Goal: Information Seeking & Learning: Learn about a topic

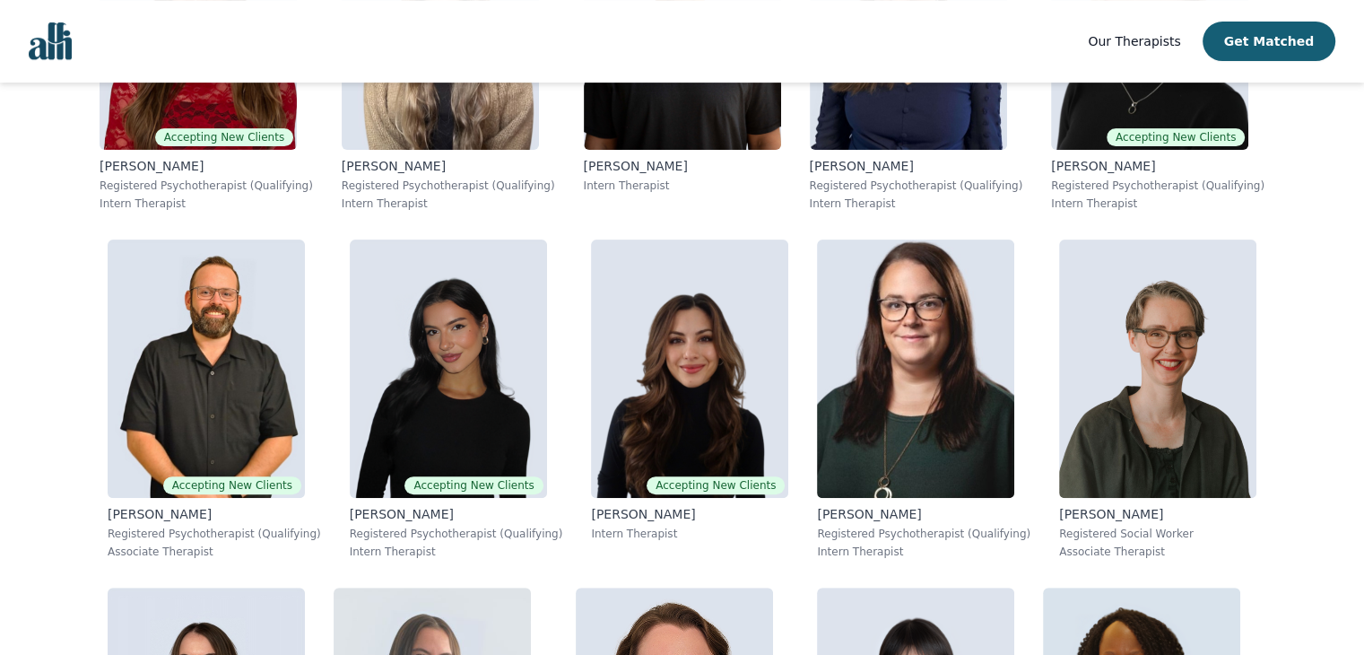
scroll to position [631, 0]
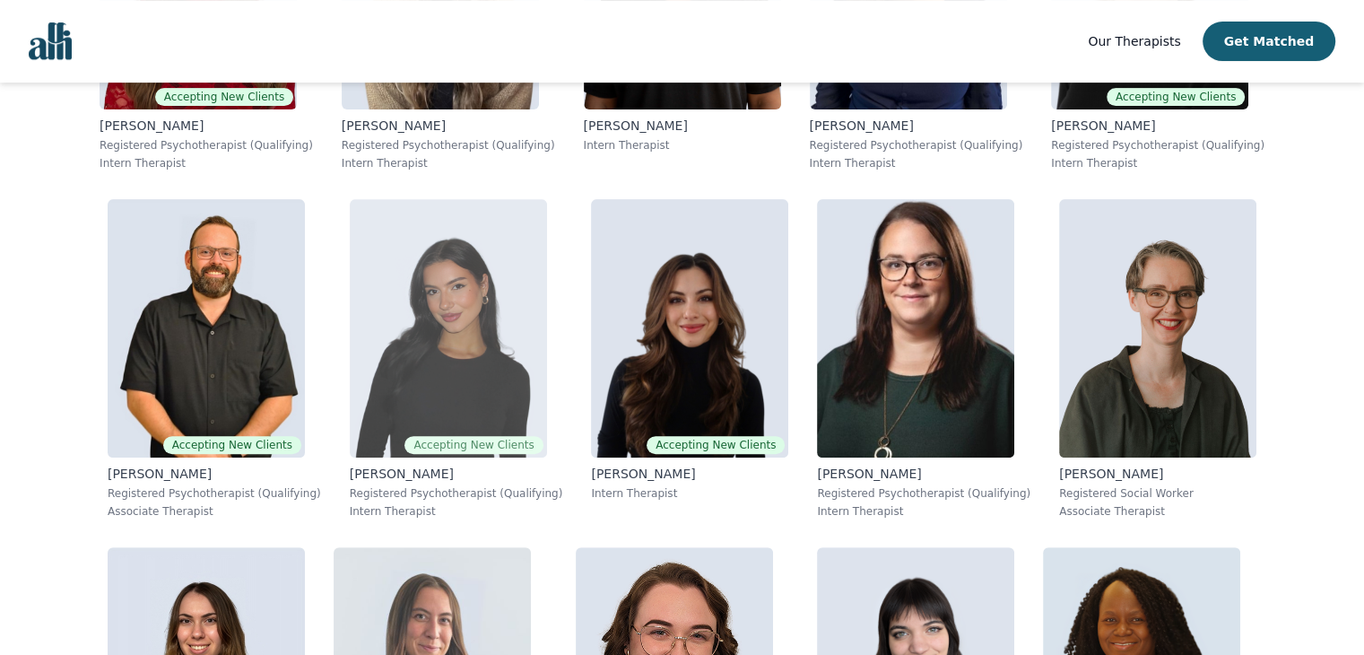
click at [467, 325] on img at bounding box center [448, 328] width 197 height 258
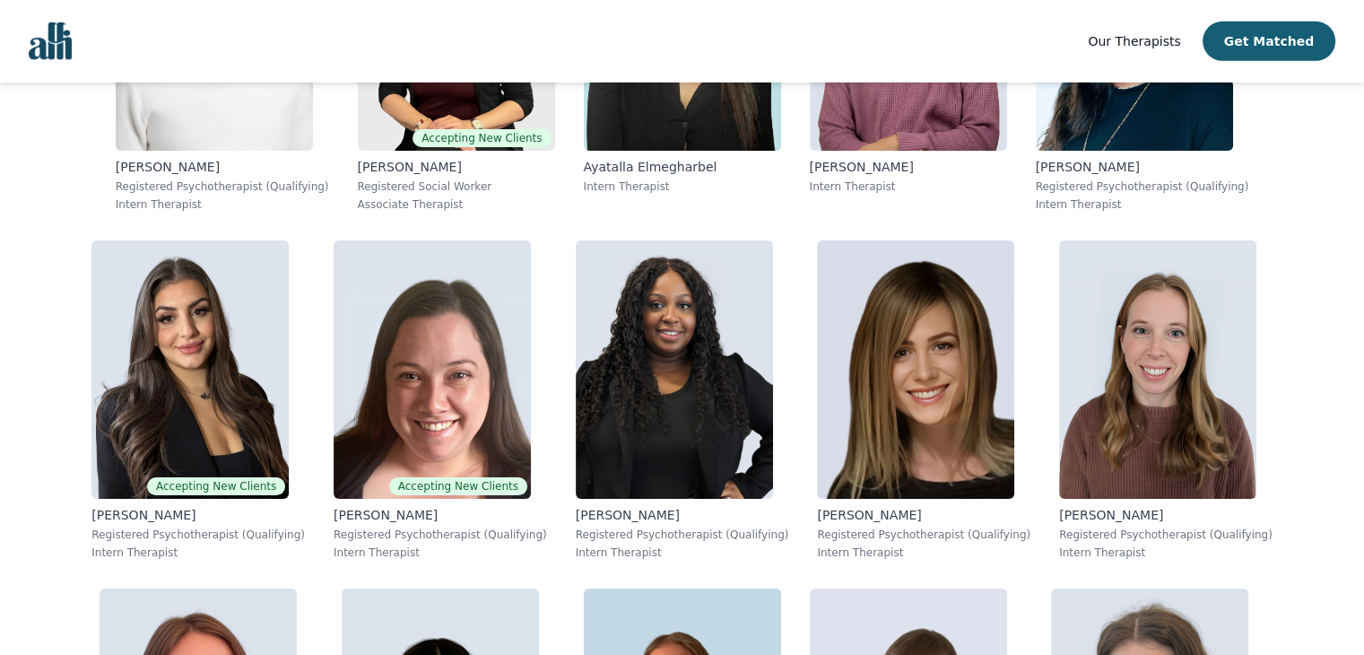
scroll to position [5824, 0]
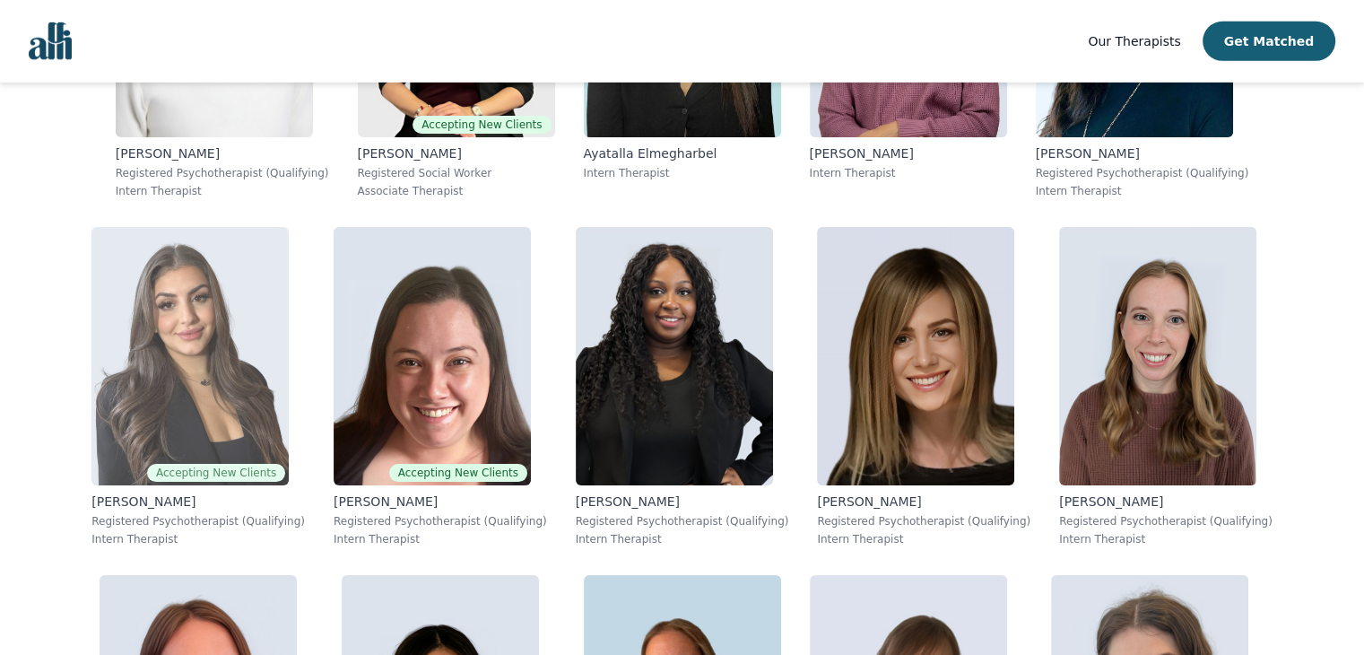
click at [229, 414] on img at bounding box center [189, 356] width 197 height 258
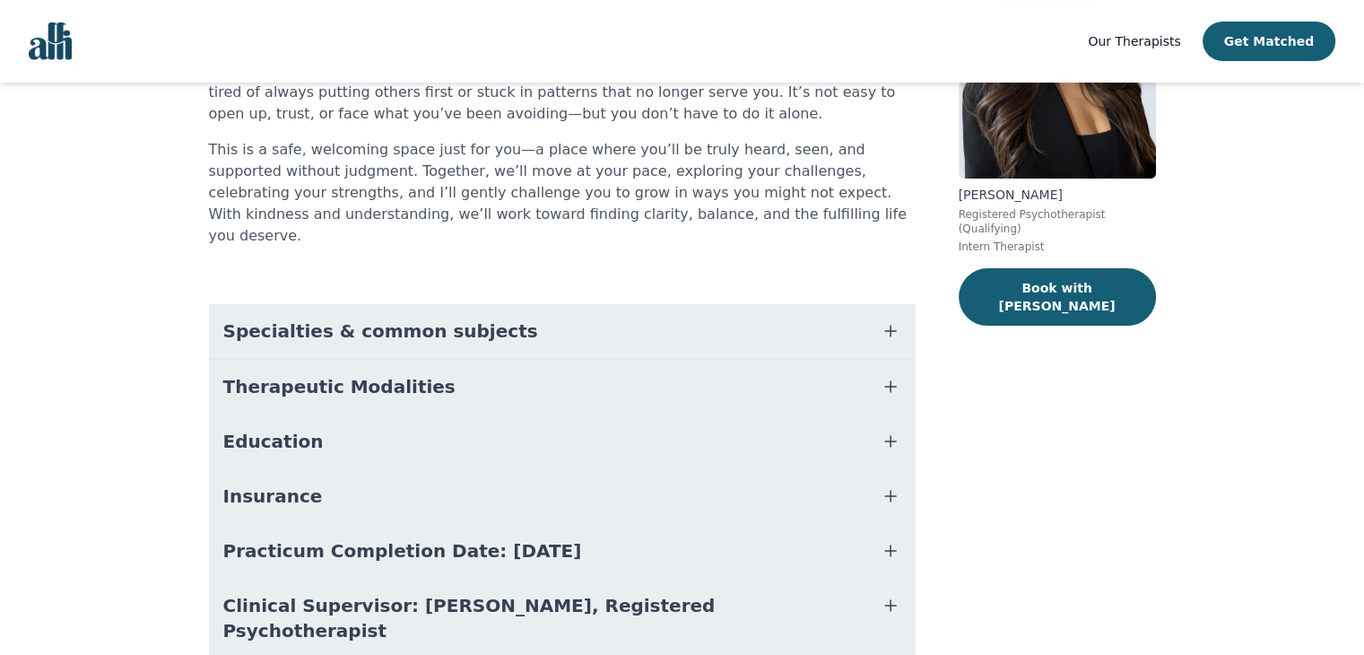
scroll to position [213, 0]
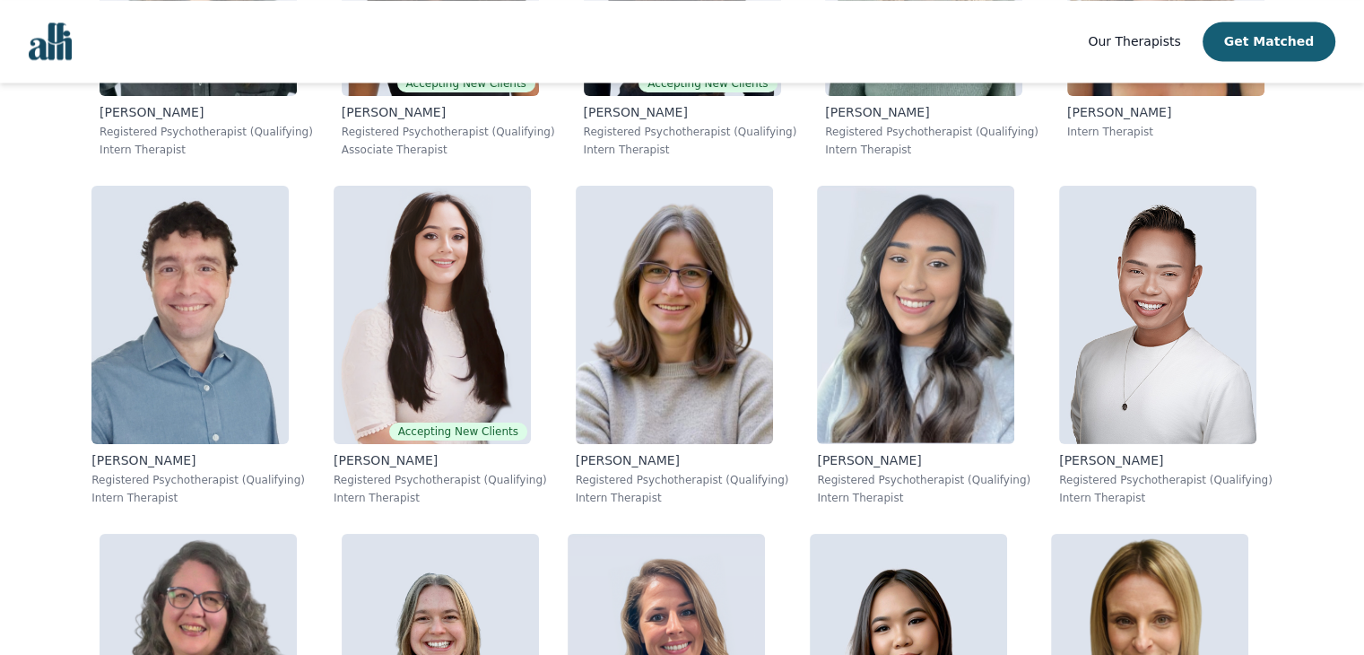
scroll to position [9974, 0]
